Goal: Task Accomplishment & Management: Use online tool/utility

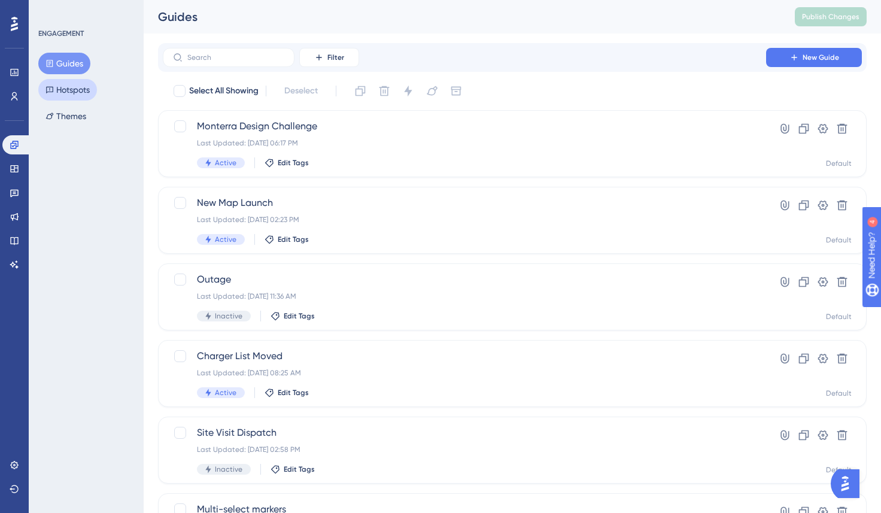
click at [66, 88] on button "Hotspots" at bounding box center [67, 90] width 59 height 22
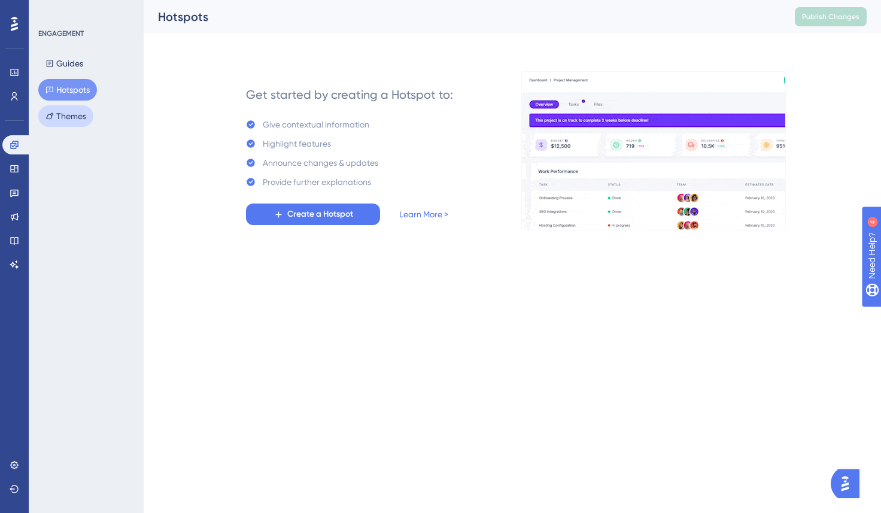
click at [89, 114] on button "Themes" at bounding box center [65, 116] width 55 height 22
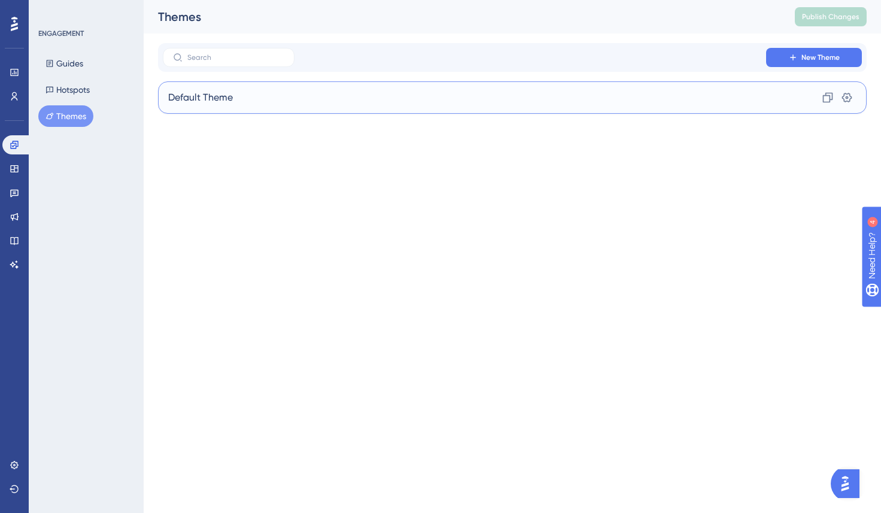
click at [548, 104] on div "Default Theme Clone Settings" at bounding box center [512, 97] width 709 height 32
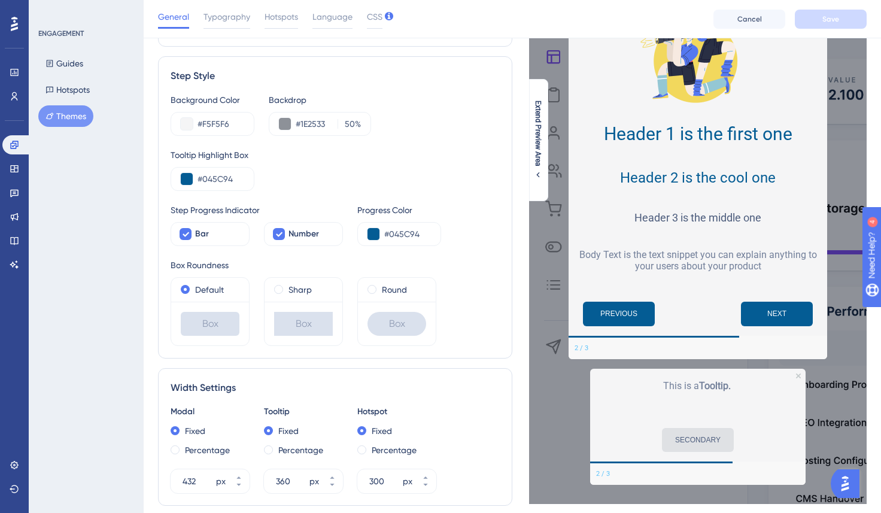
scroll to position [113, 0]
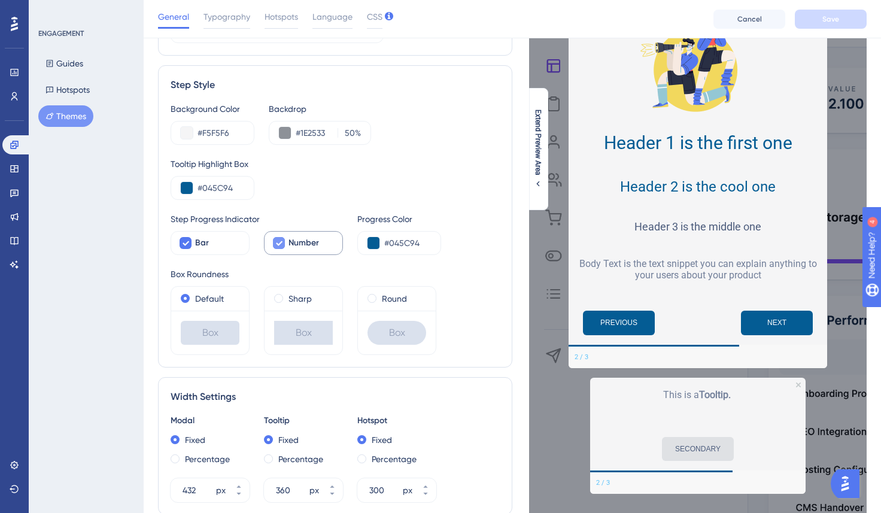
click at [282, 245] on icon at bounding box center [278, 243] width 7 height 10
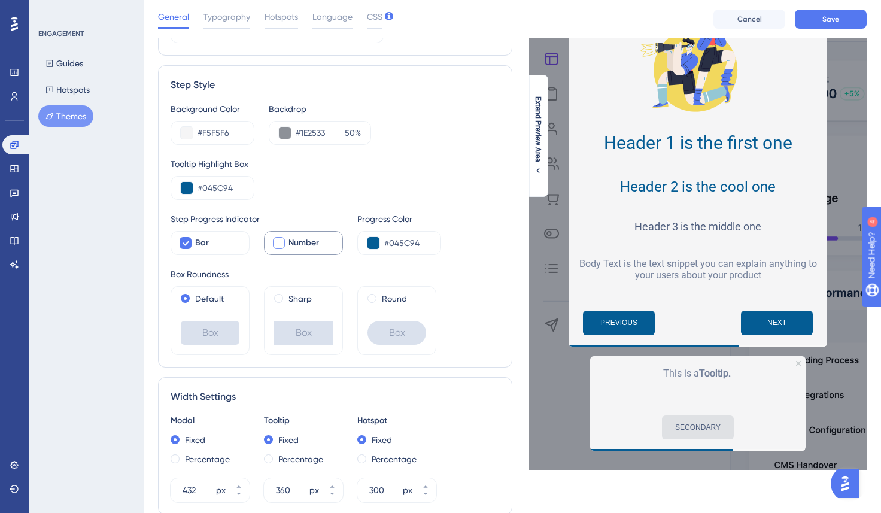
click at [283, 245] on div at bounding box center [279, 243] width 12 height 12
checkbox input "true"
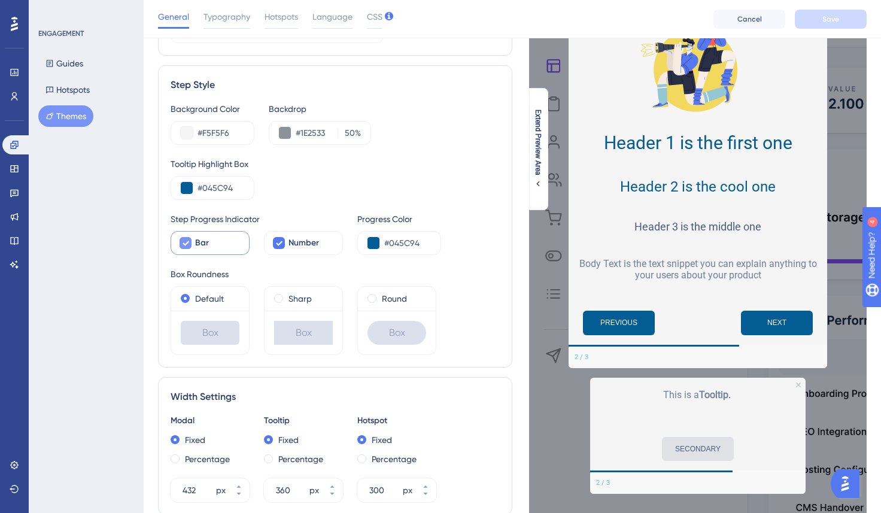
click at [184, 241] on icon at bounding box center [185, 243] width 7 height 10
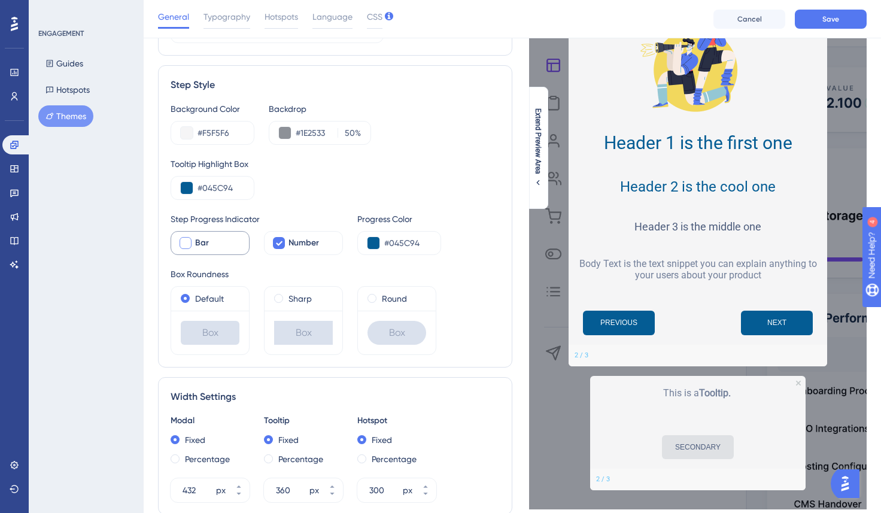
click at [184, 241] on div at bounding box center [186, 243] width 12 height 12
checkbox input "true"
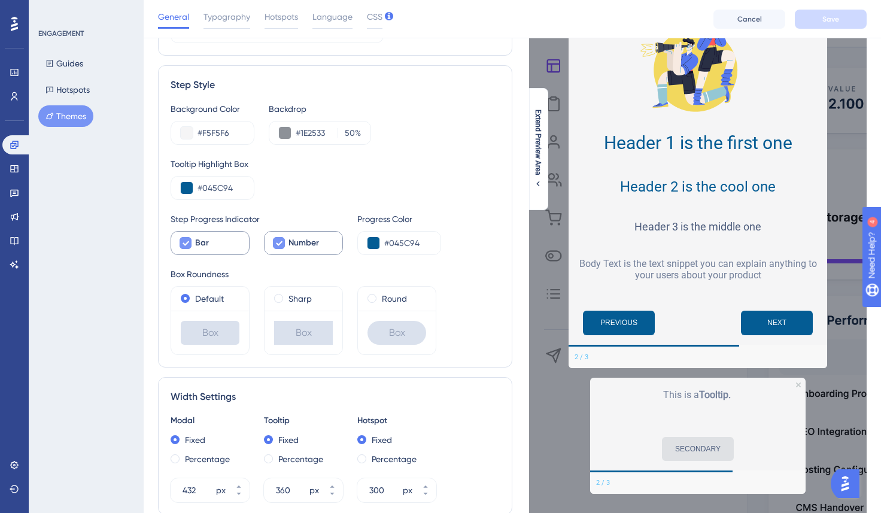
click at [295, 244] on span "Number" at bounding box center [304, 243] width 31 height 14
checkbox input "false"
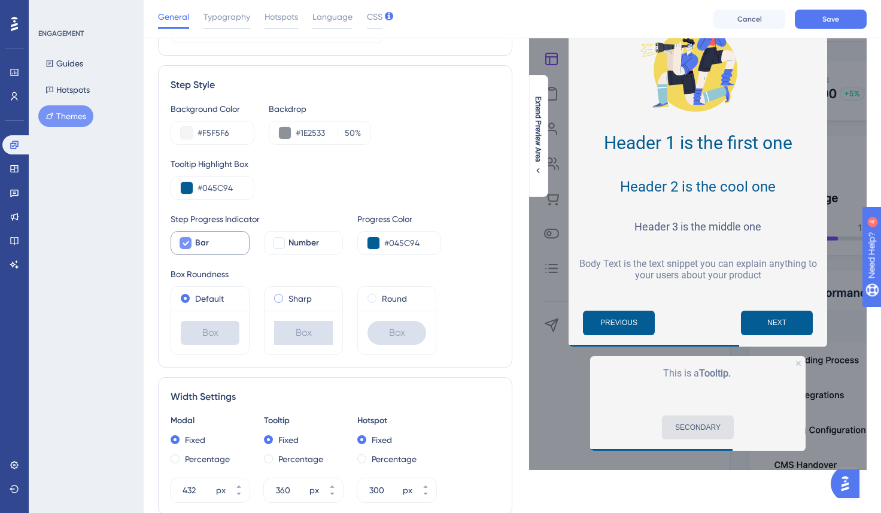
click at [280, 299] on span at bounding box center [278, 298] width 9 height 9
click at [287, 296] on input "radio" at bounding box center [287, 296] width 0 height 0
click at [216, 296] on label "Default" at bounding box center [209, 299] width 29 height 14
click at [374, 294] on span at bounding box center [372, 298] width 9 height 9
click at [380, 296] on input "radio" at bounding box center [380, 296] width 0 height 0
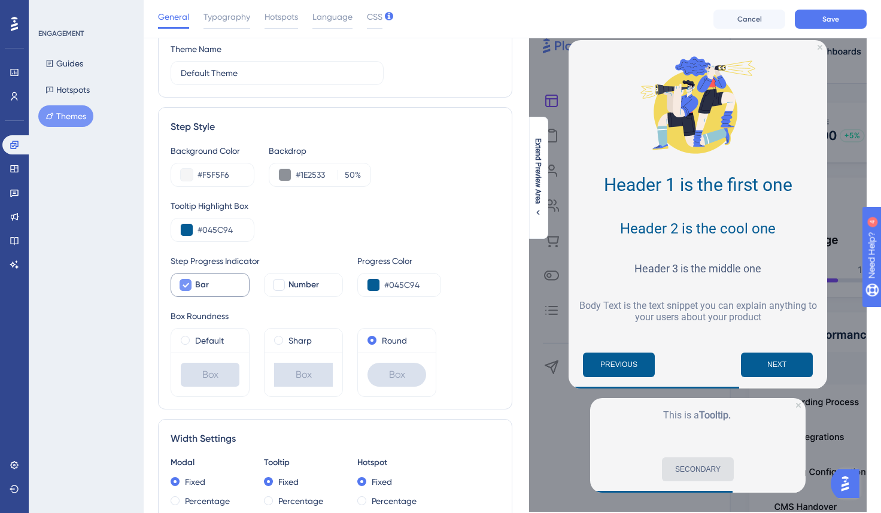
scroll to position [0, 0]
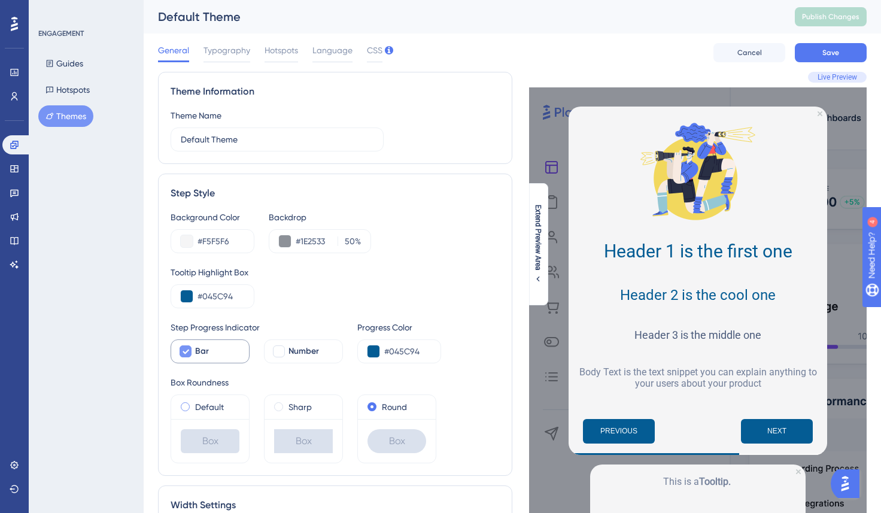
click at [220, 402] on label "Default" at bounding box center [209, 407] width 29 height 14
click at [241, 56] on span "Typography" at bounding box center [227, 50] width 47 height 14
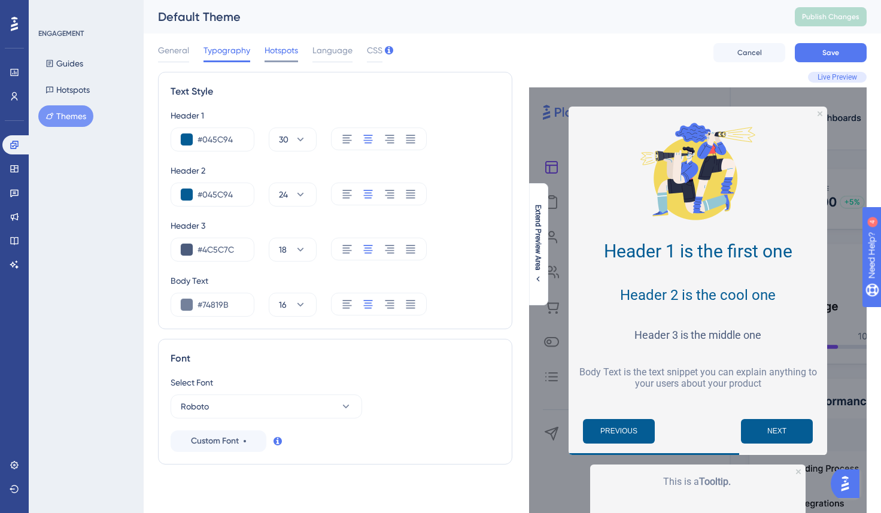
click at [289, 45] on span "Hotspots" at bounding box center [282, 50] width 34 height 14
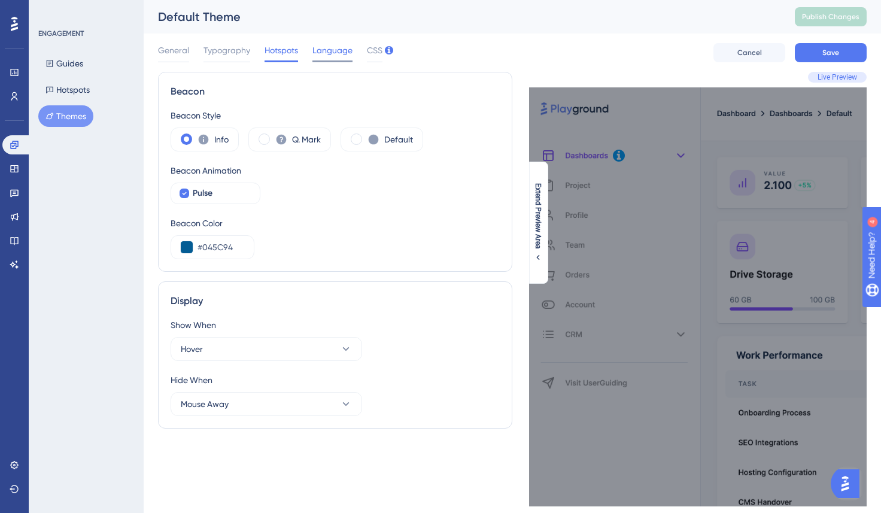
click at [332, 51] on span "Language" at bounding box center [333, 50] width 40 height 14
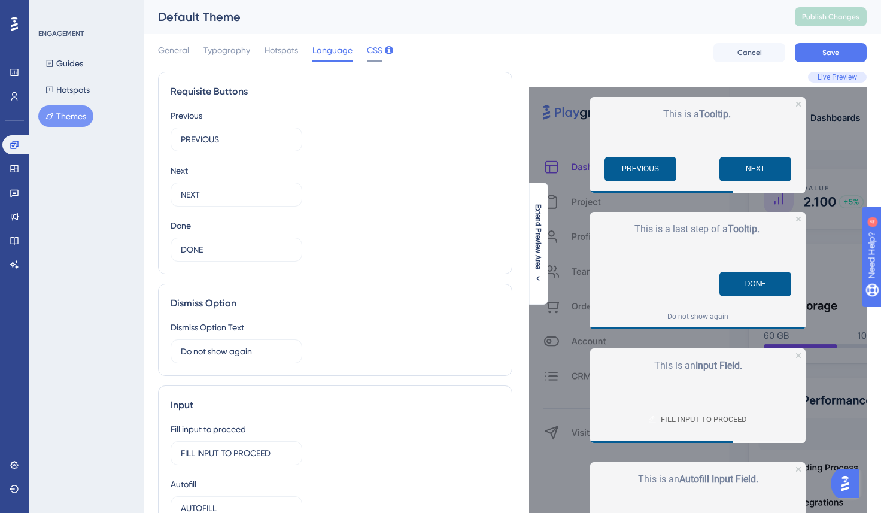
click at [377, 56] on span "CSS" at bounding box center [375, 50] width 16 height 14
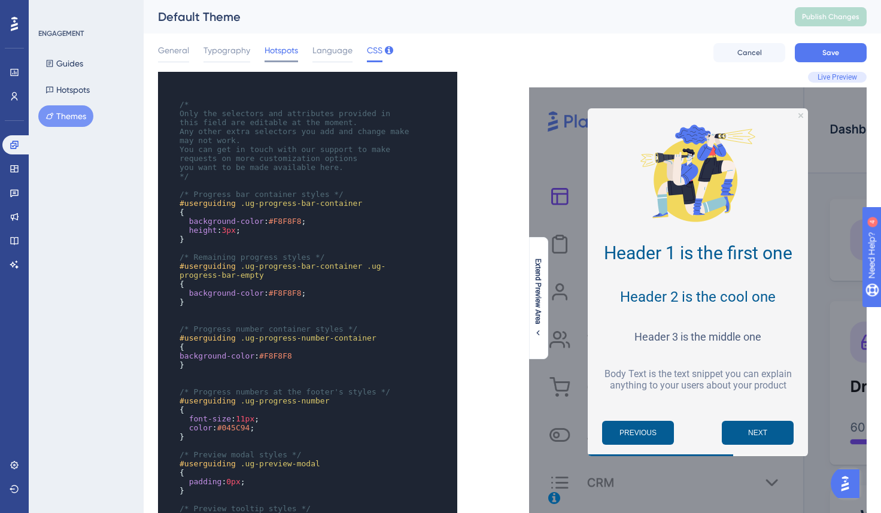
click at [267, 57] on span "Hotspots" at bounding box center [282, 50] width 34 height 14
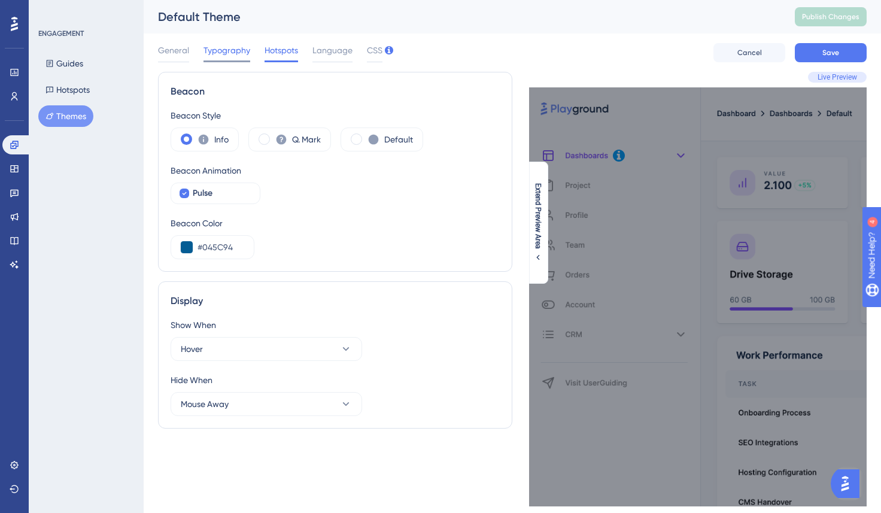
click at [236, 53] on span "Typography" at bounding box center [227, 50] width 47 height 14
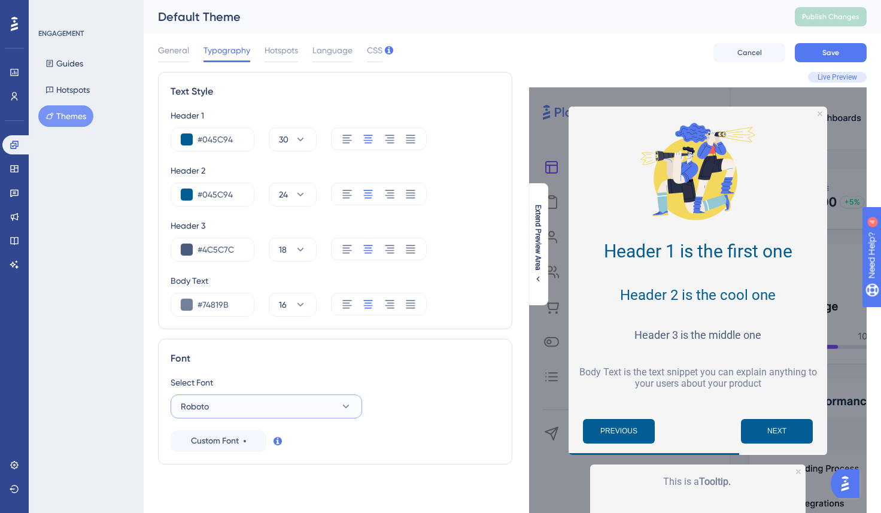
click at [275, 400] on button "Roboto" at bounding box center [267, 407] width 192 height 24
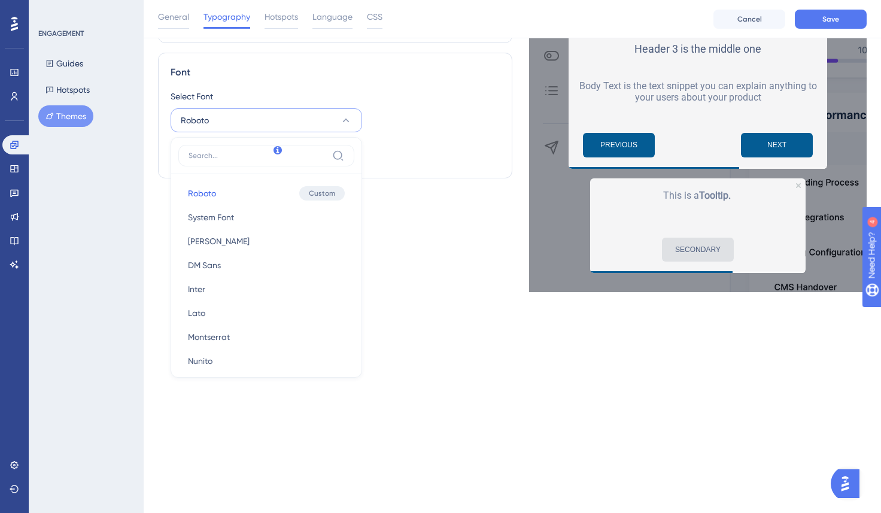
click at [457, 264] on div "Text Style Header 1 #045C94 30 Header 2 #045C94 24 Header 3 #4C5C7C 18 Body Tex…" at bounding box center [335, 39] width 354 height 506
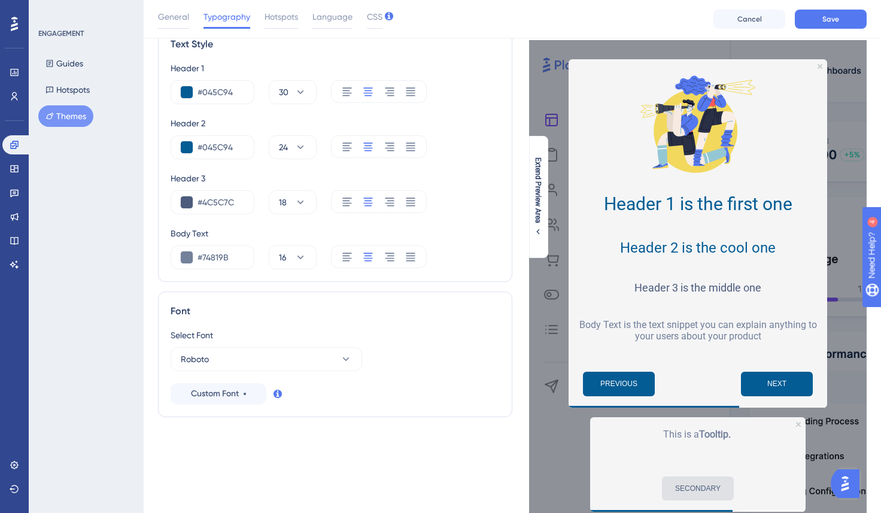
scroll to position [0, 0]
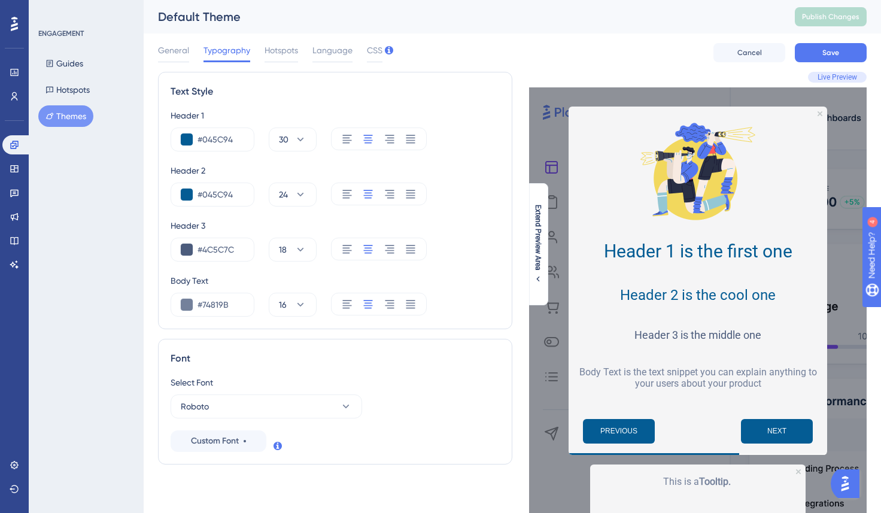
click at [84, 104] on div "Guides Hotspots Themes" at bounding box center [86, 90] width 97 height 74
click at [75, 91] on button "Hotspots" at bounding box center [67, 90] width 59 height 22
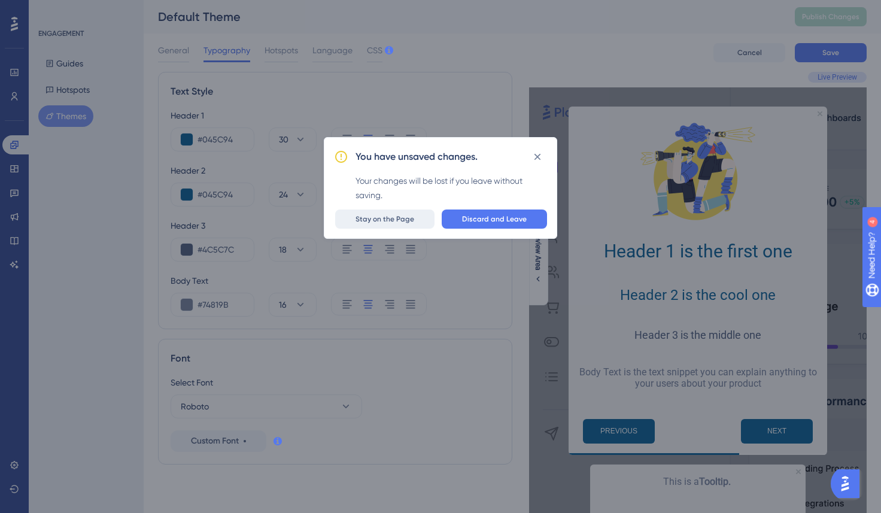
click at [381, 217] on span "Stay on the Page" at bounding box center [385, 219] width 59 height 10
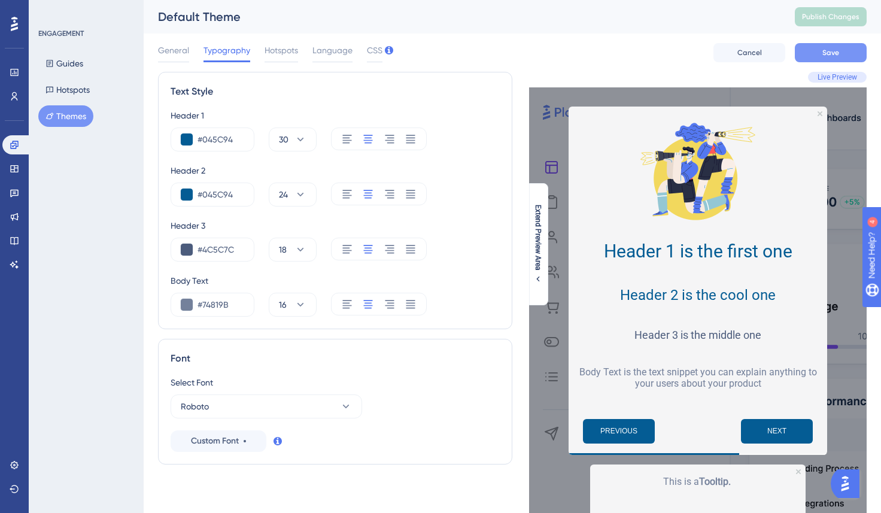
click at [830, 56] on span "Save" at bounding box center [831, 53] width 17 height 10
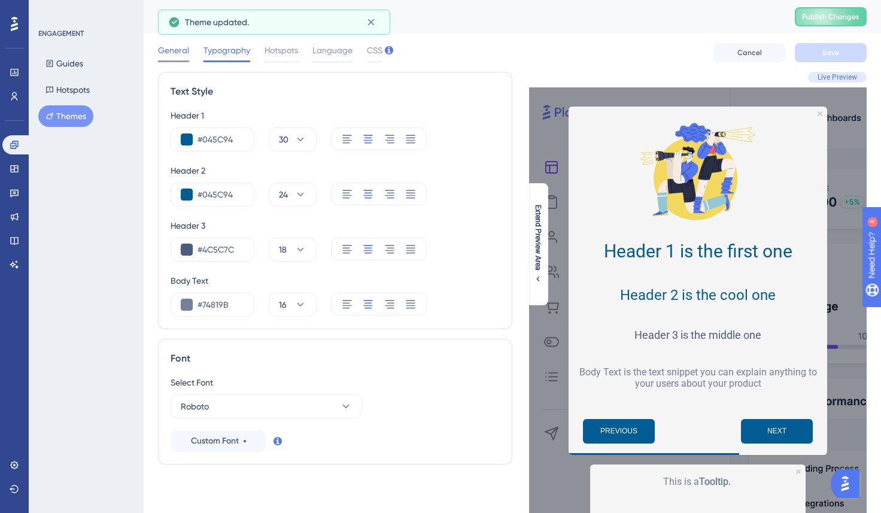
click at [180, 50] on span "General" at bounding box center [173, 50] width 31 height 14
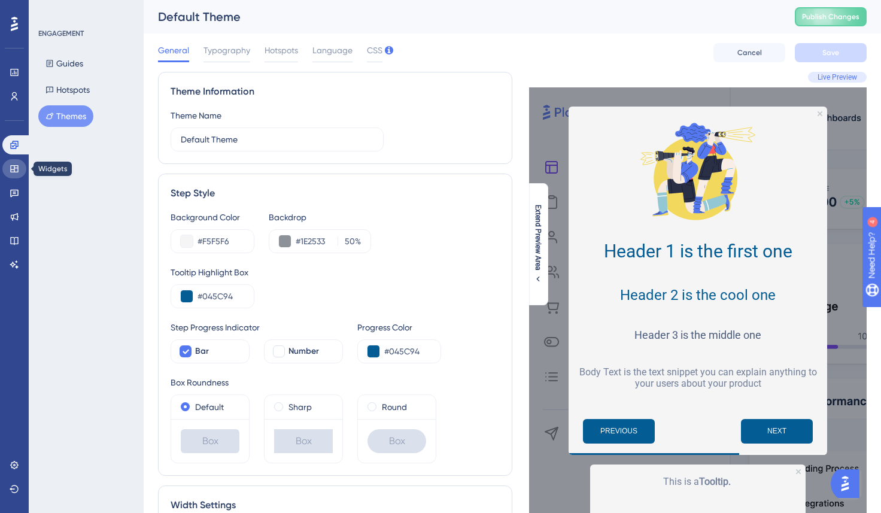
click at [5, 169] on link at bounding box center [14, 168] width 24 height 19
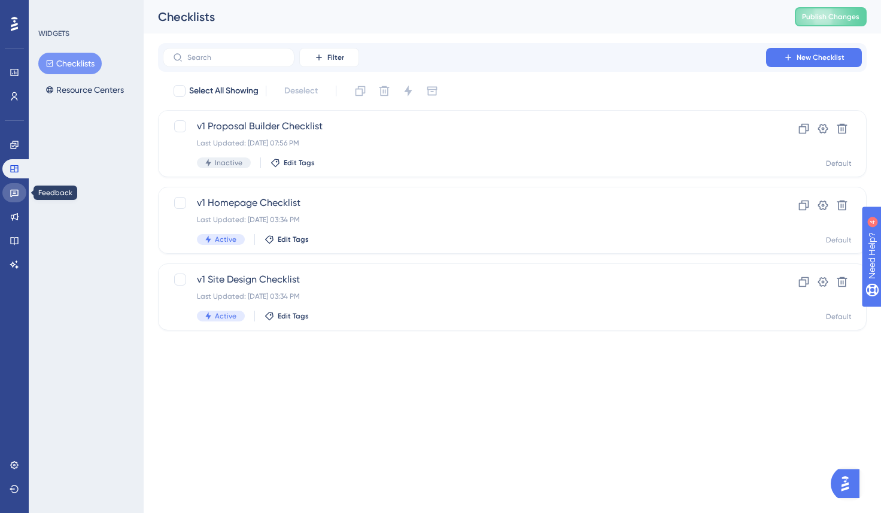
click at [10, 189] on icon at bounding box center [15, 193] width 10 height 10
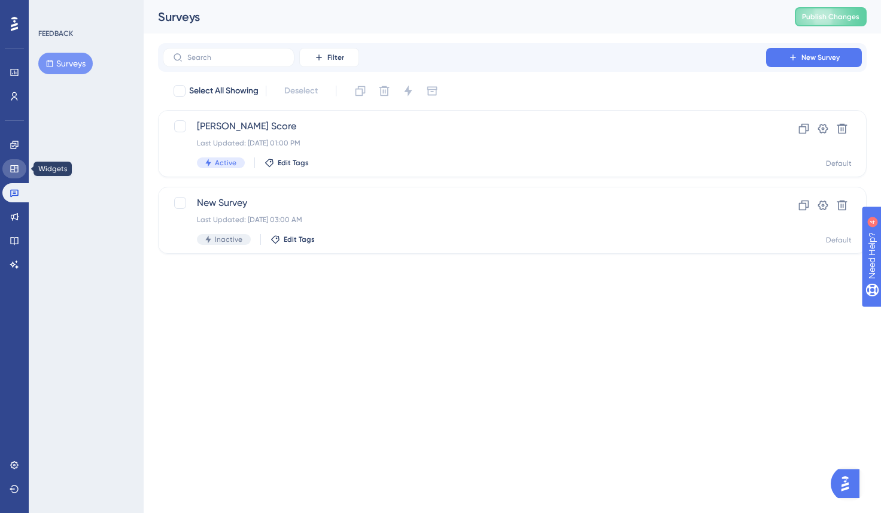
click at [13, 169] on icon at bounding box center [14, 168] width 8 height 7
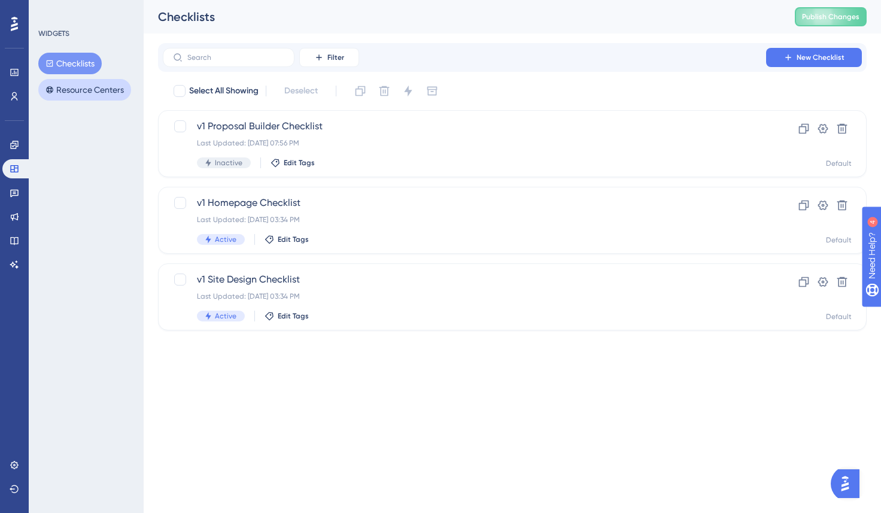
click at [84, 89] on button "Resource Centers" at bounding box center [84, 90] width 93 height 22
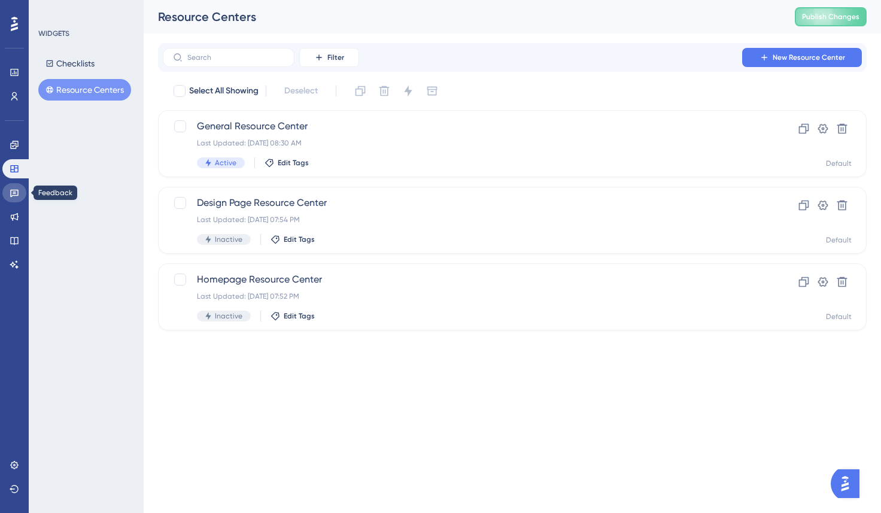
click at [17, 193] on icon at bounding box center [15, 193] width 10 height 10
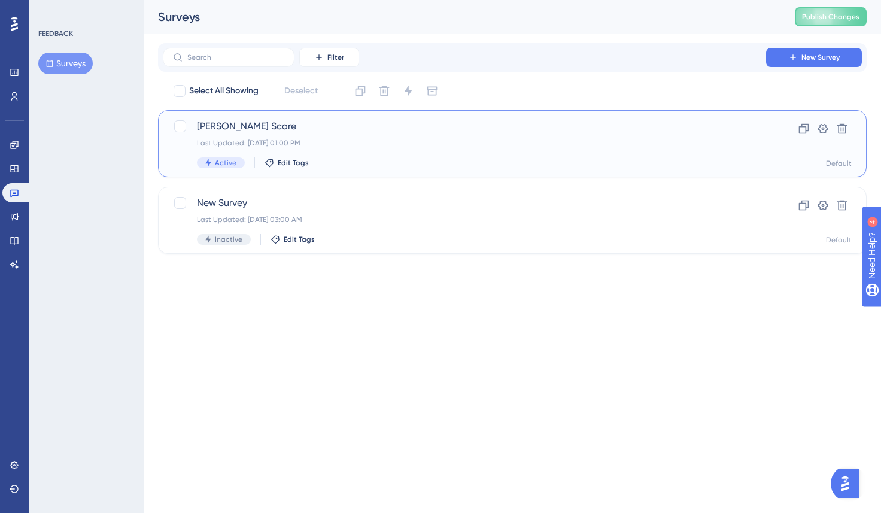
click at [276, 128] on span "Sean Ellis Score" at bounding box center [464, 126] width 535 height 14
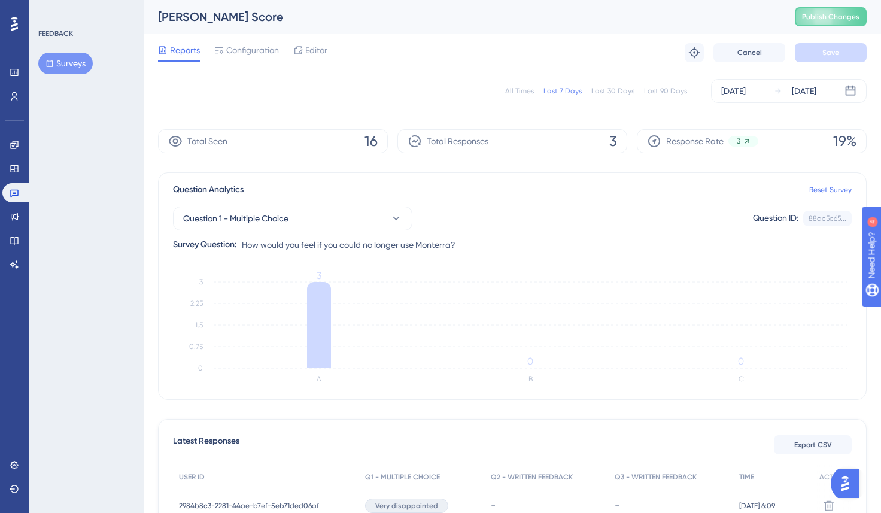
click at [663, 89] on div "Last 90 Days" at bounding box center [665, 91] width 43 height 10
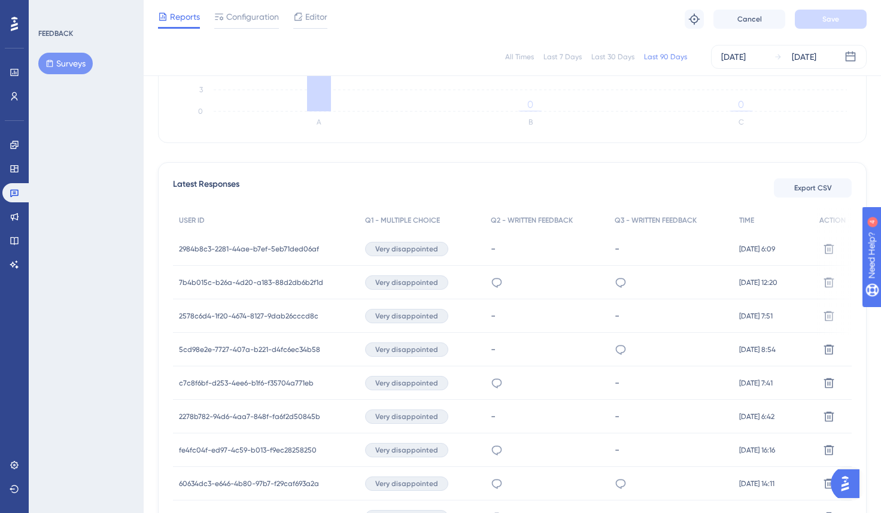
scroll to position [238, 0]
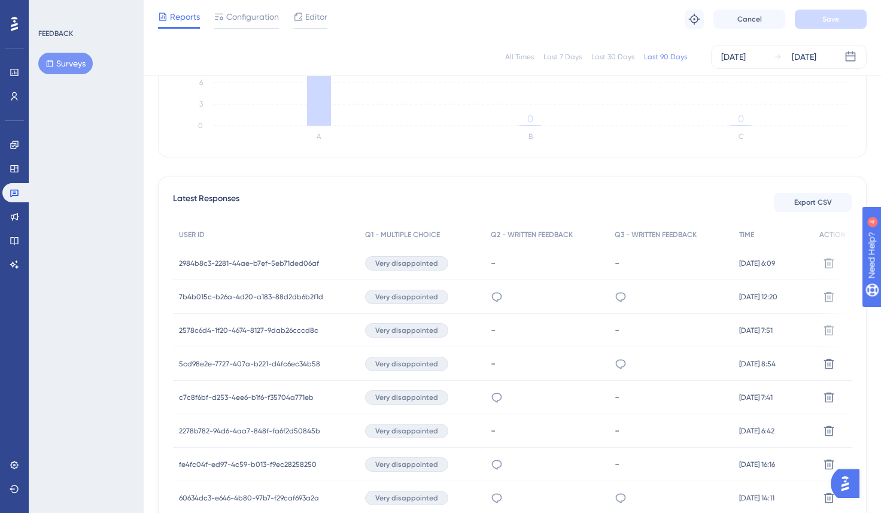
click at [281, 259] on span "2984b8c3-2281-44ae-b7ef-5eb71ded06af" at bounding box center [249, 264] width 140 height 10
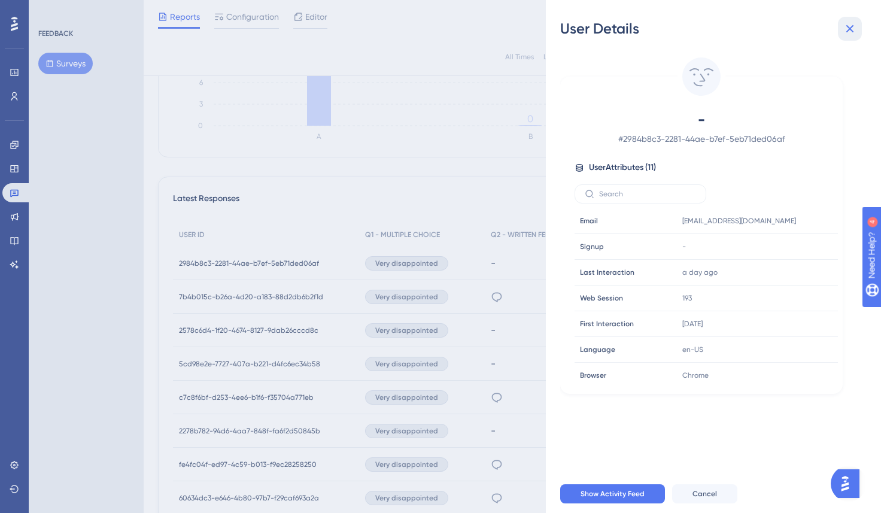
click at [853, 28] on icon at bounding box center [850, 29] width 14 height 14
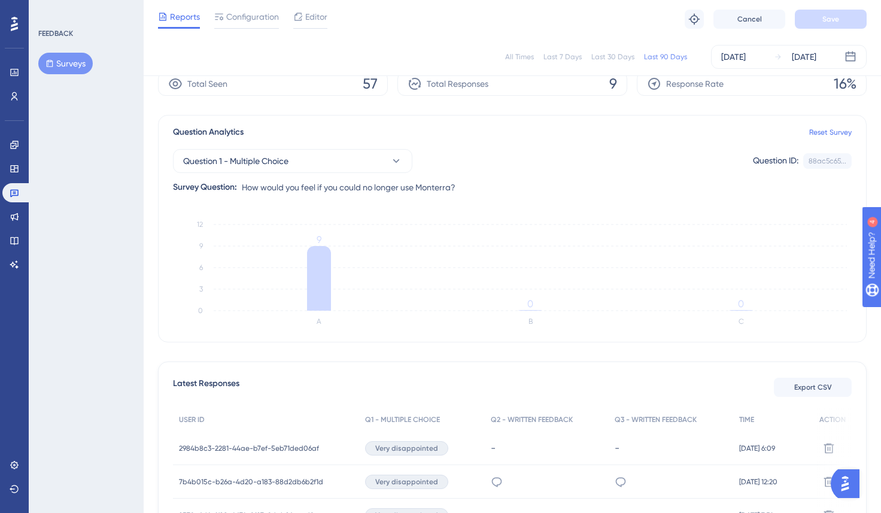
scroll to position [0, 0]
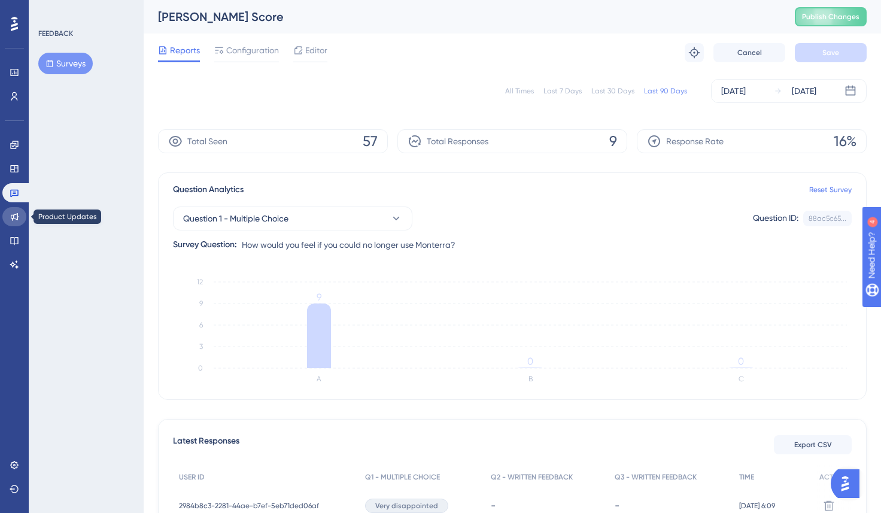
click at [14, 225] on link at bounding box center [14, 216] width 24 height 19
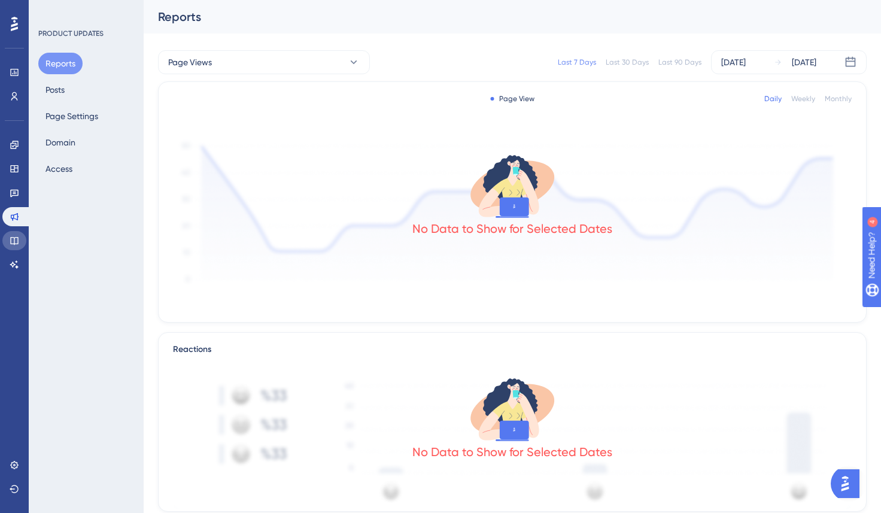
click at [10, 242] on icon at bounding box center [15, 241] width 10 height 10
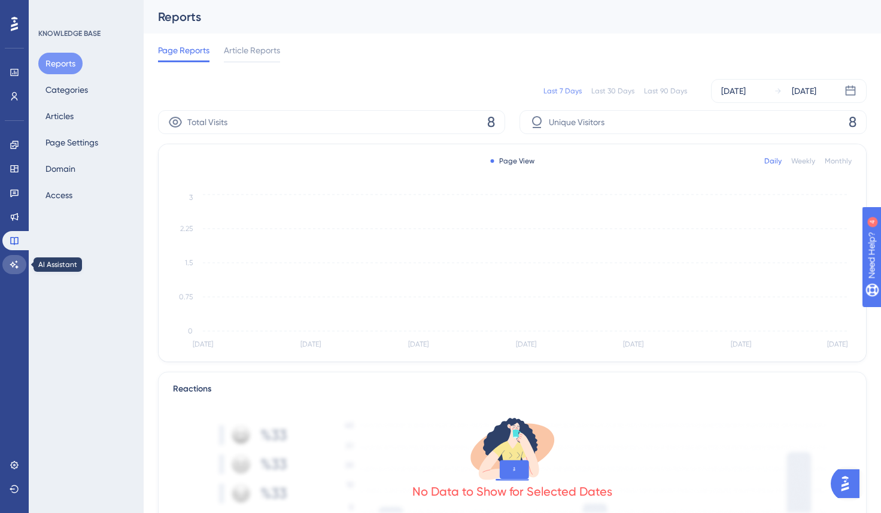
click at [13, 269] on link at bounding box center [14, 264] width 24 height 19
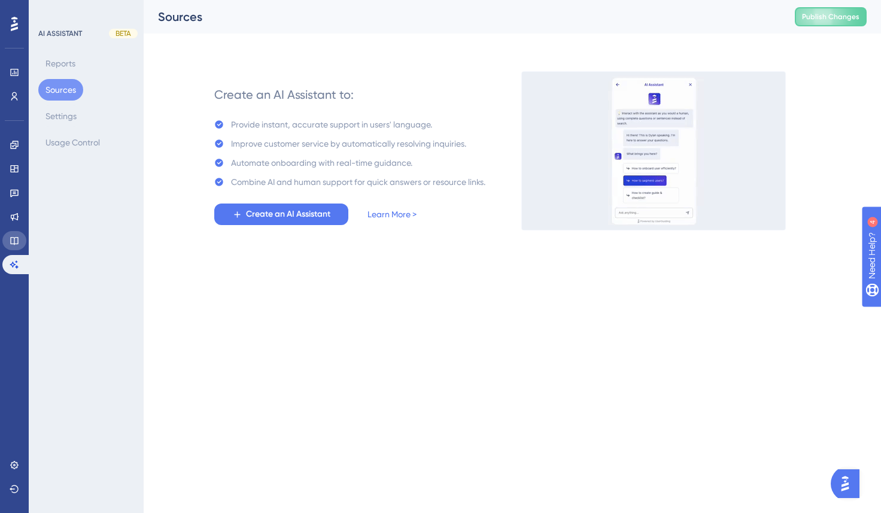
click at [16, 238] on icon at bounding box center [15, 241] width 10 height 10
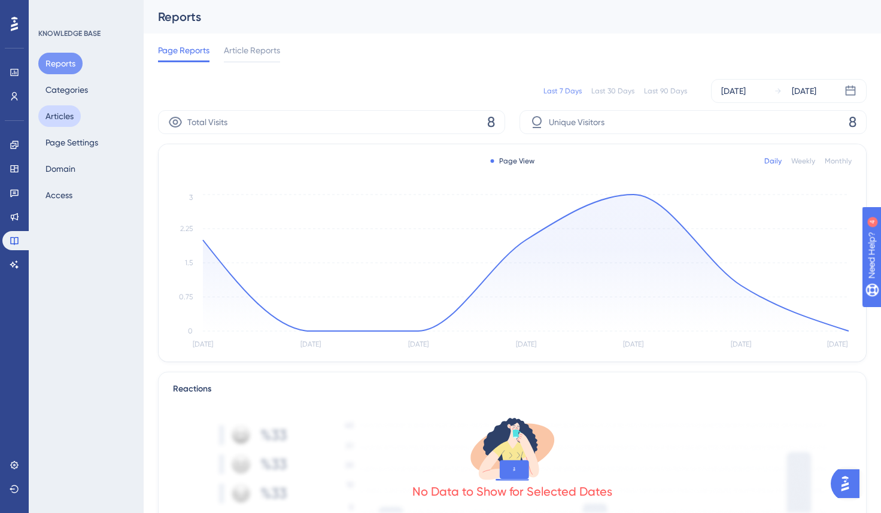
click at [64, 117] on button "Articles" at bounding box center [59, 116] width 43 height 22
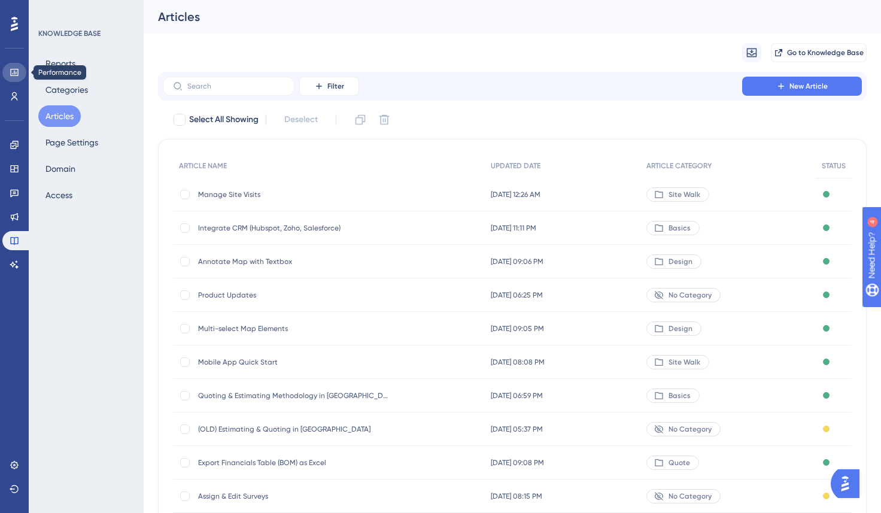
click at [23, 71] on link at bounding box center [14, 72] width 24 height 19
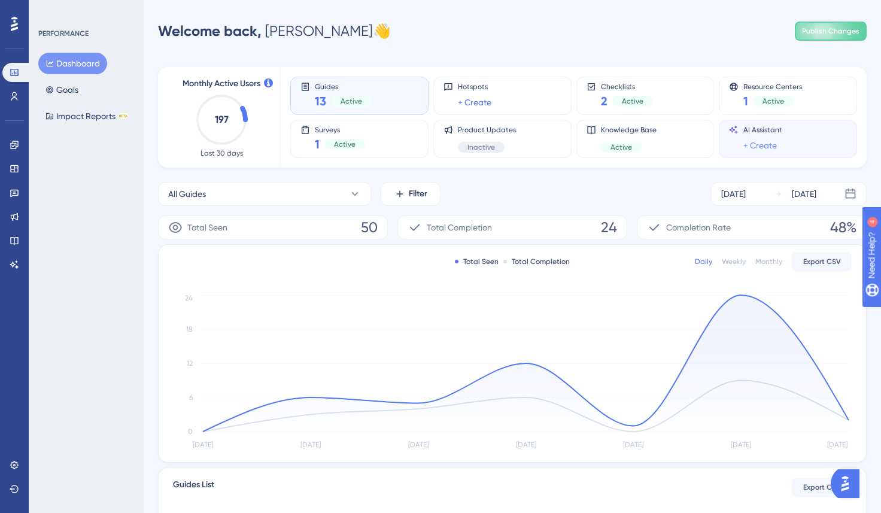
click at [768, 145] on link "+ Create" at bounding box center [761, 145] width 34 height 14
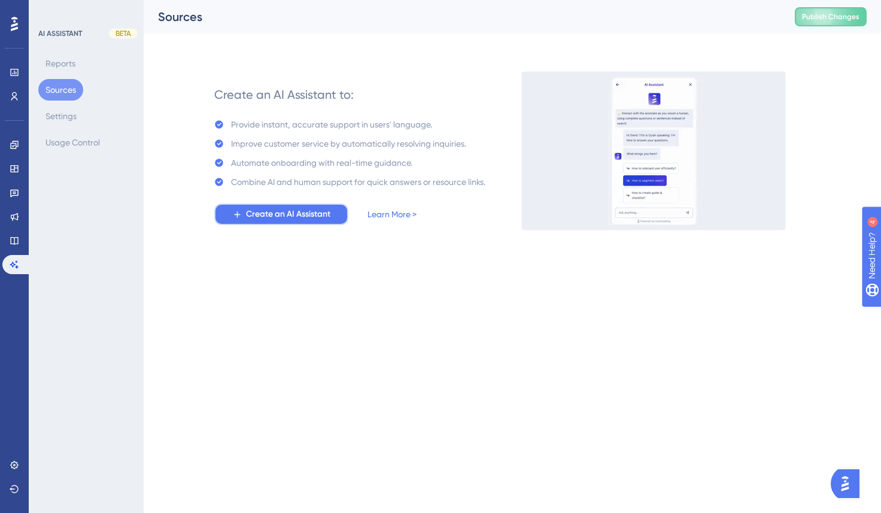
click at [313, 220] on span "Create an AI Assistant" at bounding box center [288, 214] width 84 height 14
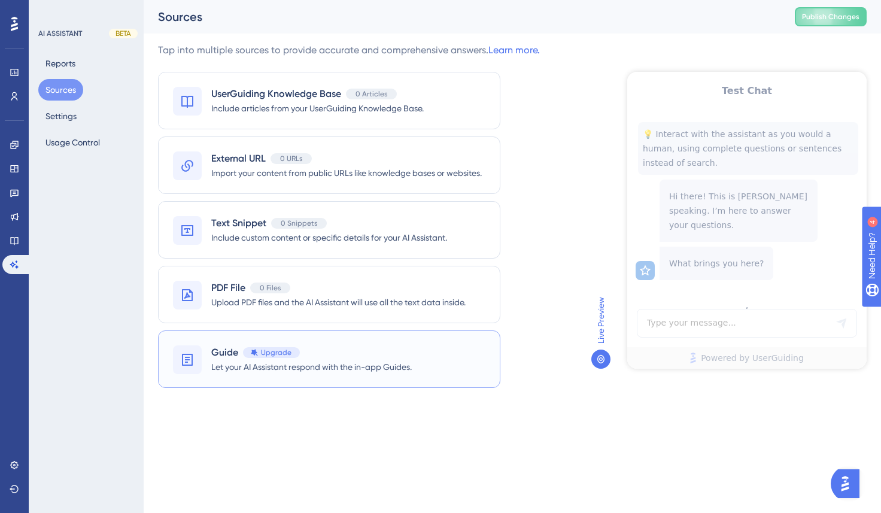
click at [409, 374] on div "Guide Upgrade Let your AI Assistant respond with the in-app Guides." at bounding box center [329, 358] width 342 height 57
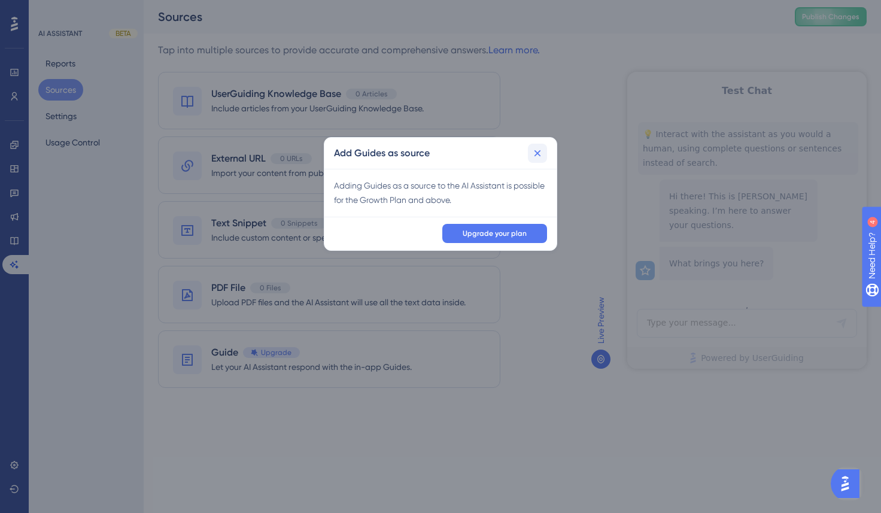
click at [533, 152] on icon at bounding box center [538, 153] width 12 height 12
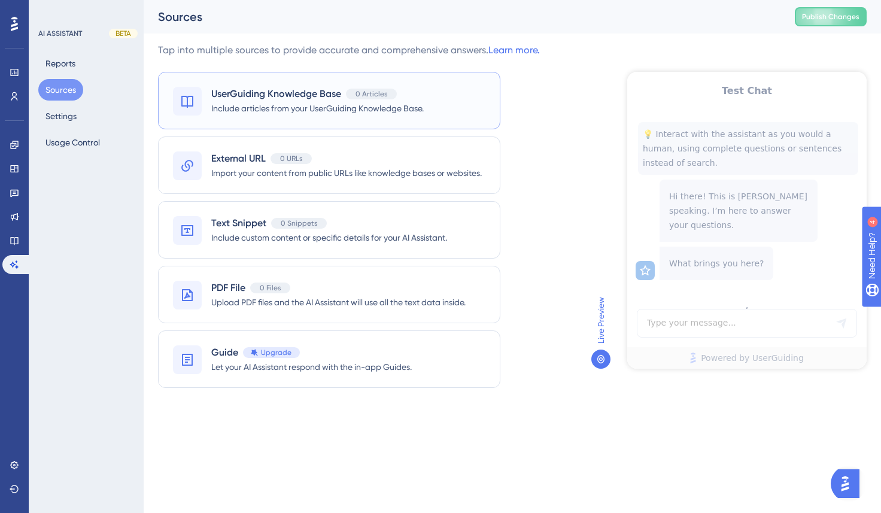
click at [380, 104] on span "Include articles from your UserGuiding Knowledge Base." at bounding box center [317, 108] width 213 height 14
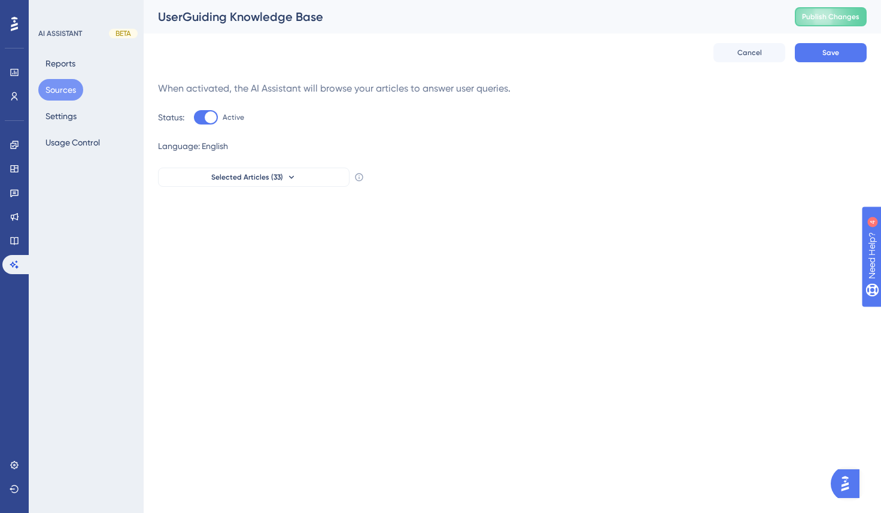
click at [685, 50] on div "Cancel Save" at bounding box center [512, 53] width 709 height 38
click at [732, 50] on button "Cancel" at bounding box center [750, 52] width 72 height 19
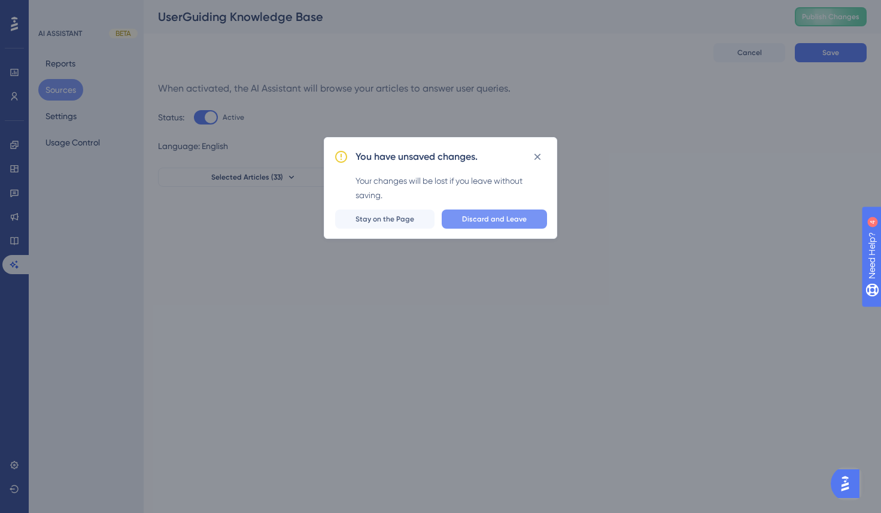
click at [472, 222] on span "Discard and Leave" at bounding box center [494, 219] width 65 height 10
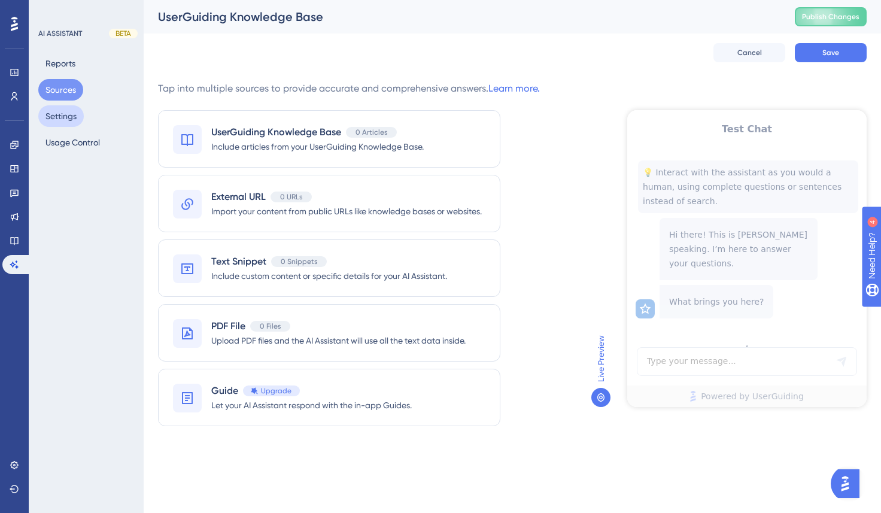
click at [64, 119] on button "Settings" at bounding box center [60, 116] width 45 height 22
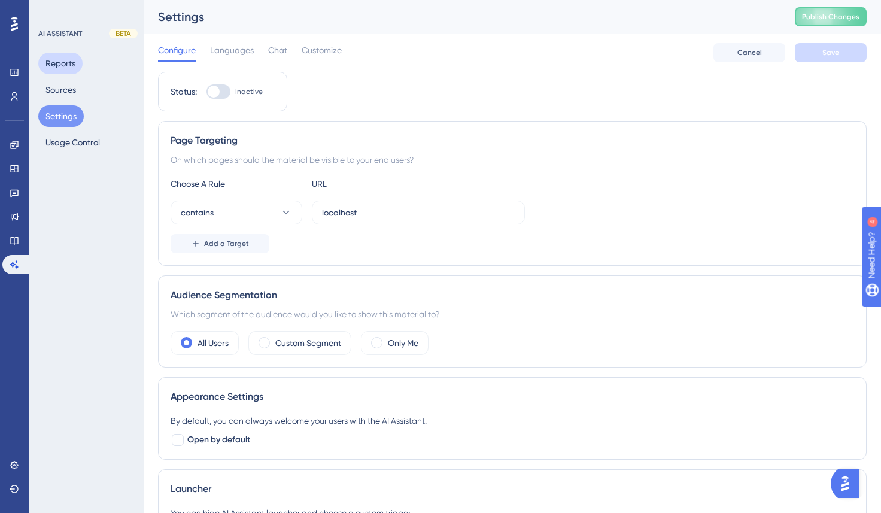
click at [62, 70] on button "Reports" at bounding box center [60, 64] width 44 height 22
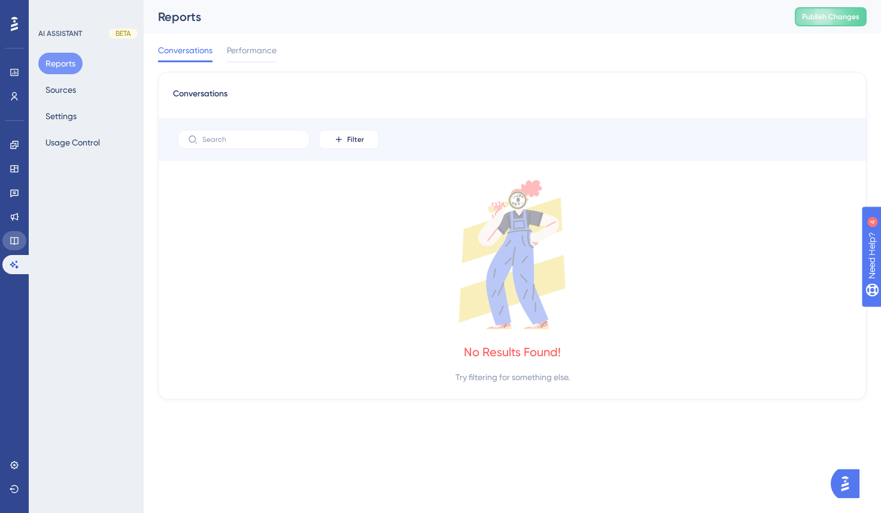
click at [13, 245] on link at bounding box center [14, 240] width 24 height 19
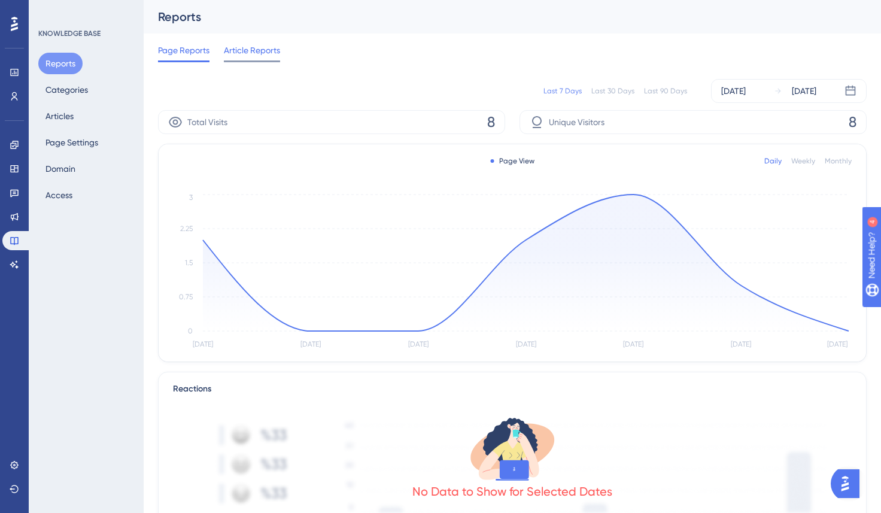
click at [246, 56] on span "Article Reports" at bounding box center [252, 50] width 56 height 14
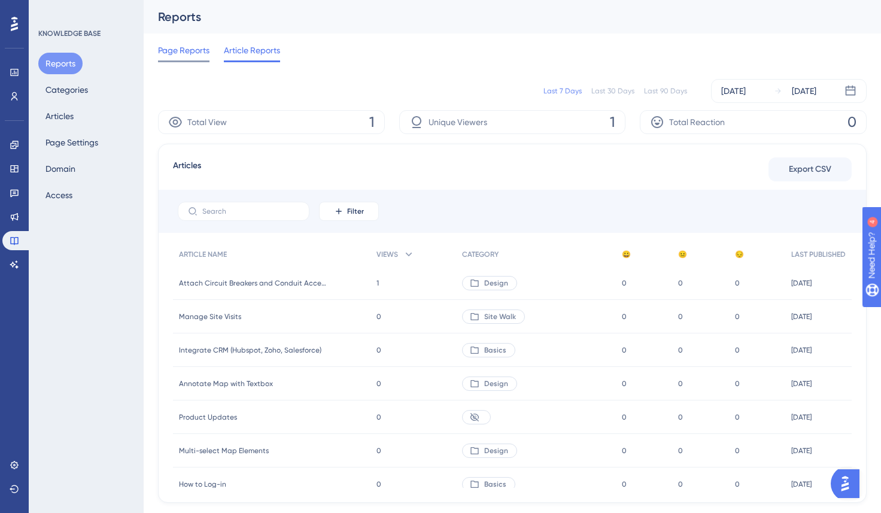
click at [189, 53] on span "Page Reports" at bounding box center [183, 50] width 51 height 14
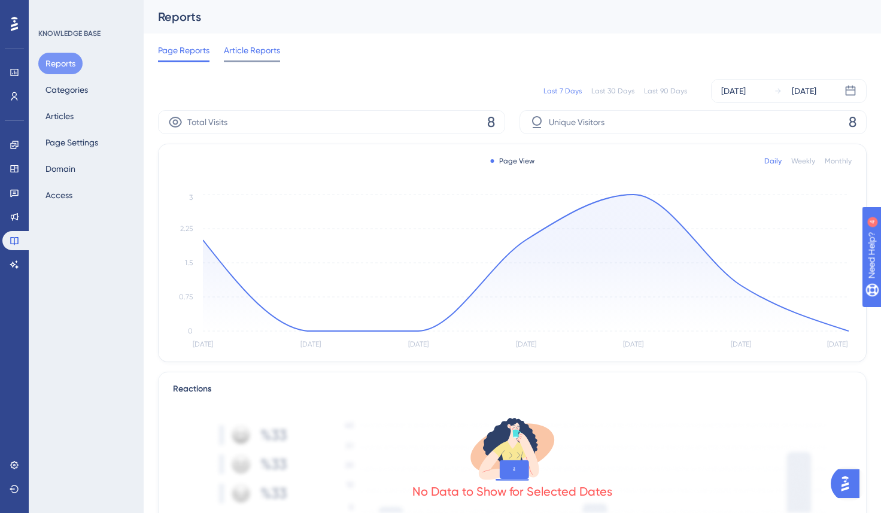
click at [271, 56] on span "Article Reports" at bounding box center [252, 50] width 56 height 14
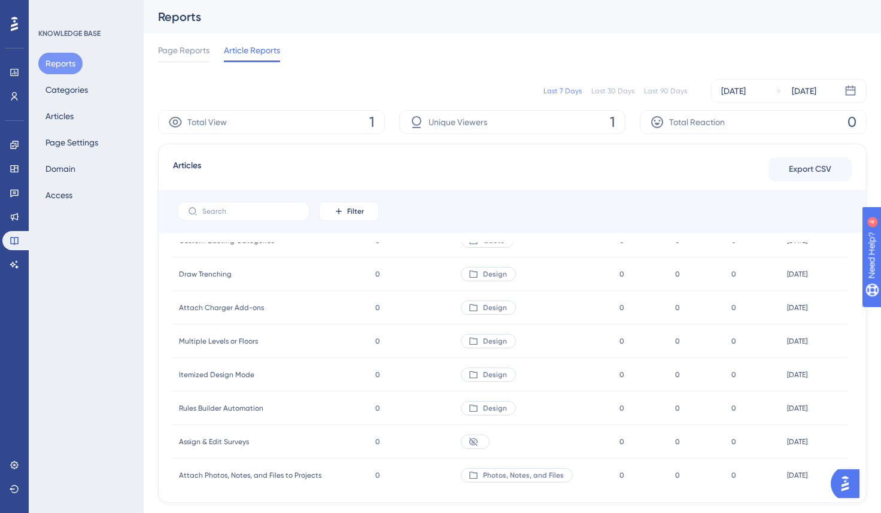
scroll to position [480, 0]
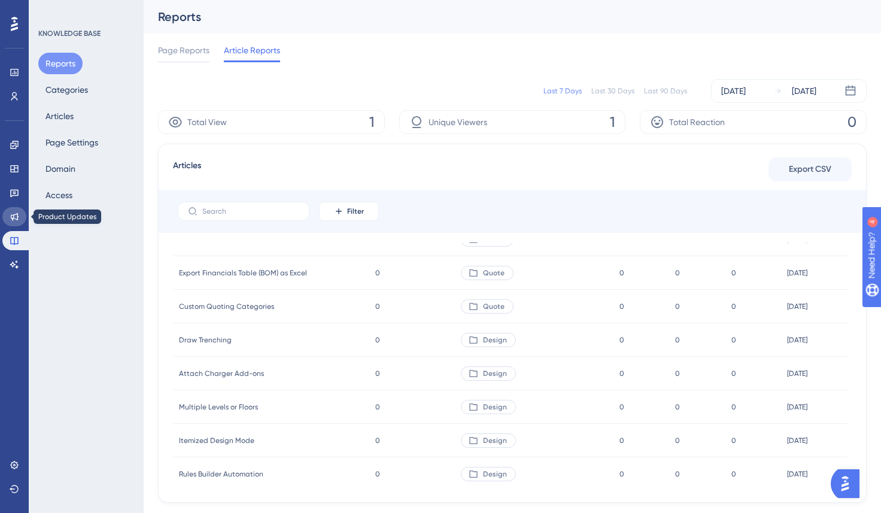
click at [16, 220] on icon at bounding box center [15, 217] width 10 height 10
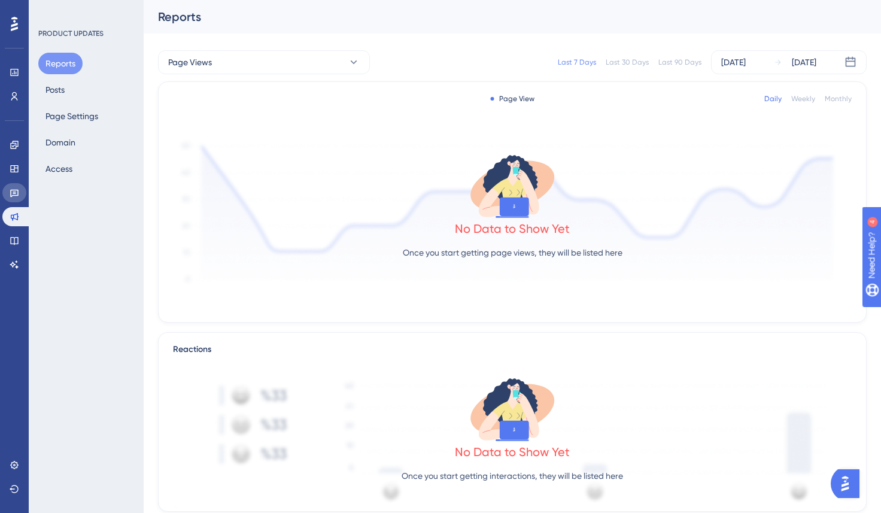
click at [14, 199] on link at bounding box center [14, 192] width 24 height 19
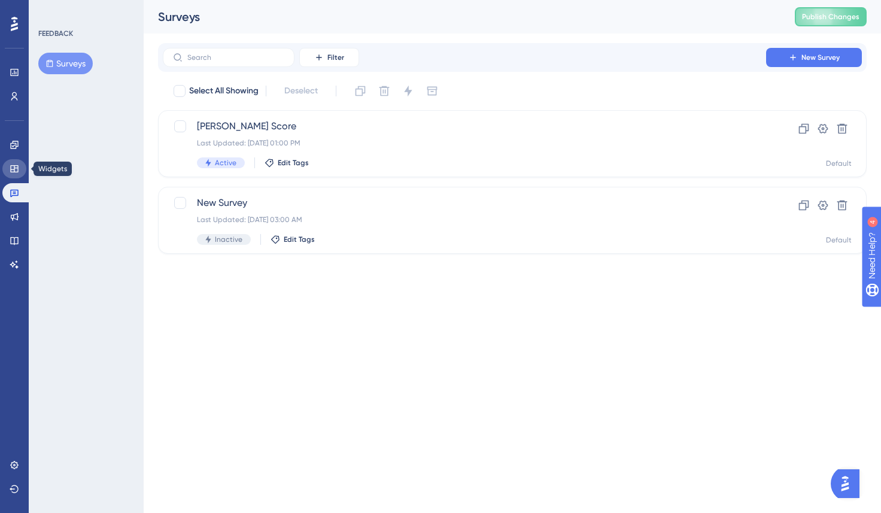
click at [14, 171] on icon at bounding box center [14, 168] width 8 height 7
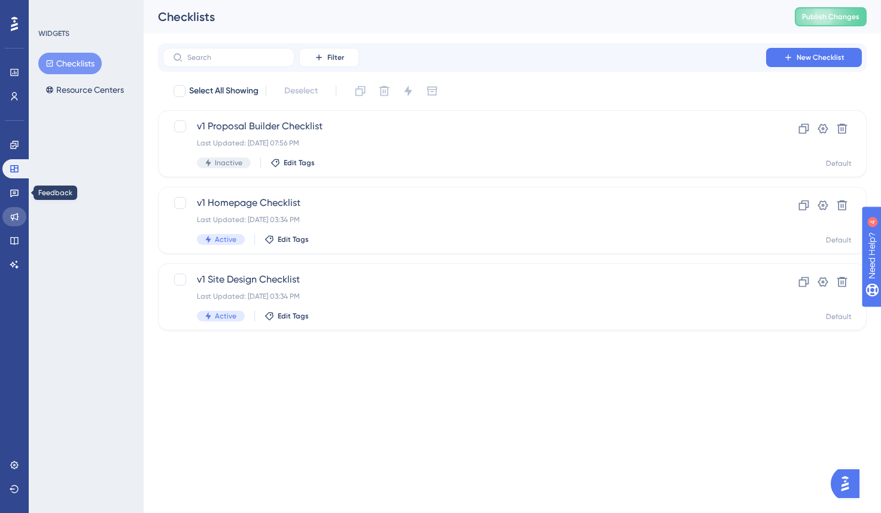
click at [14, 216] on icon at bounding box center [15, 217] width 10 height 10
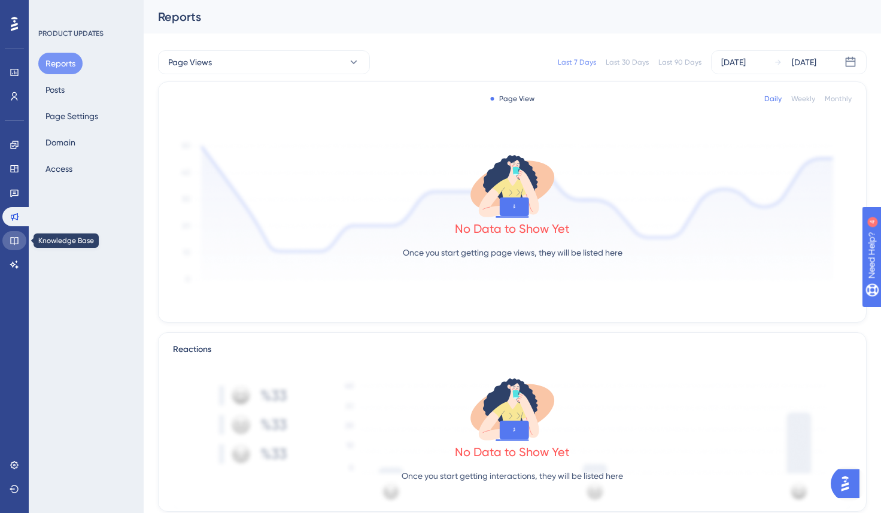
click at [14, 232] on link at bounding box center [14, 240] width 24 height 19
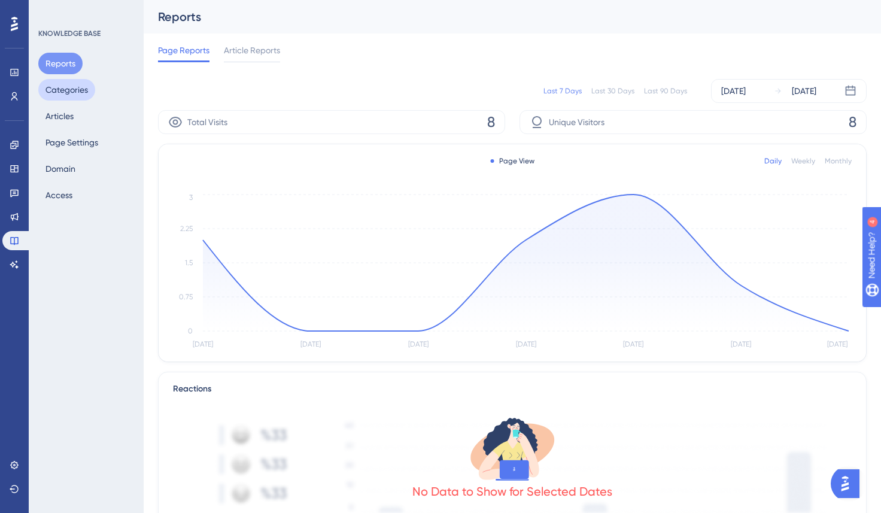
click at [89, 87] on button "Categories" at bounding box center [66, 90] width 57 height 22
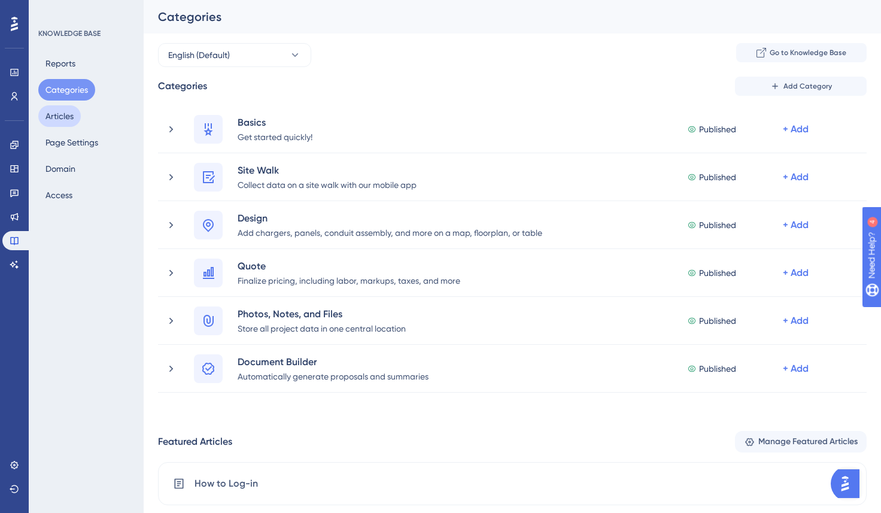
click at [67, 126] on button "Articles" at bounding box center [59, 116] width 43 height 22
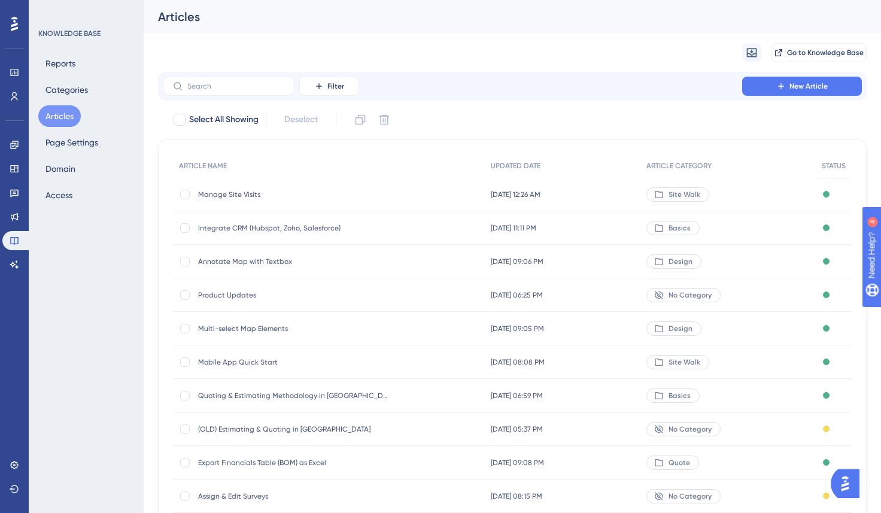
click at [232, 268] on div "Annotate Map with Textbox Annotate Map with Textbox" at bounding box center [294, 262] width 192 height 34
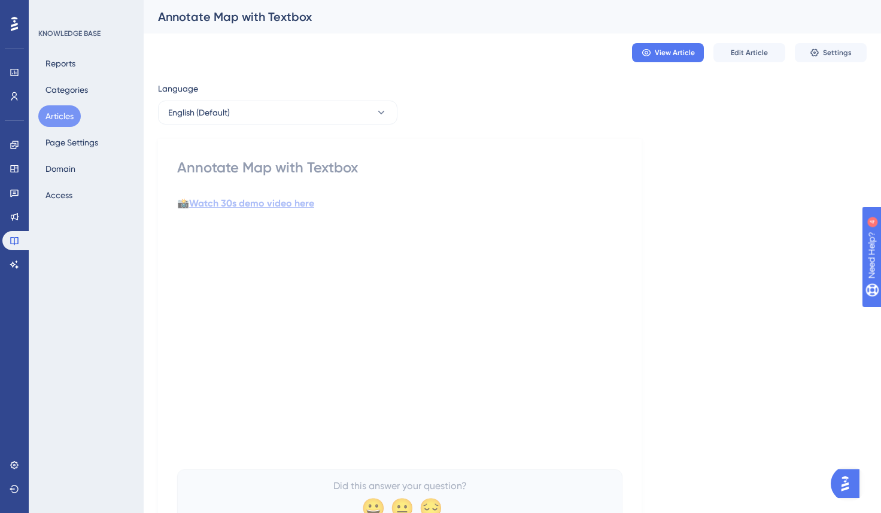
click at [288, 203] on strong "Watch 30s demo video here" at bounding box center [251, 203] width 125 height 11
